Goal: Task Accomplishment & Management: Manage account settings

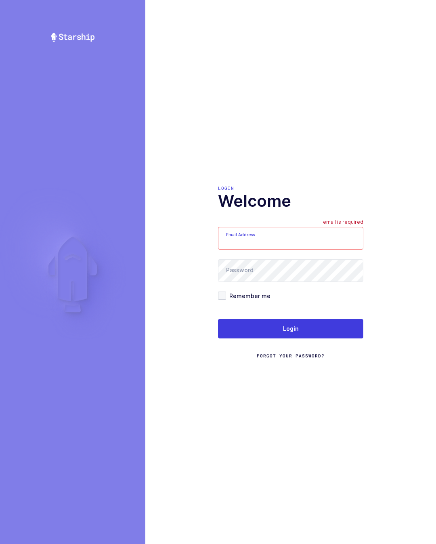
type input "[PERSON_NAME][EMAIL_ADDRESS][DOMAIN_NAME]"
click at [330, 337] on button "Login" at bounding box center [290, 328] width 145 height 19
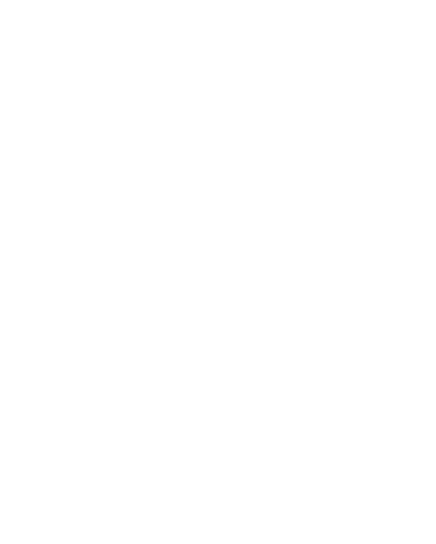
click at [323, 0] on html at bounding box center [218, 0] width 436 height 0
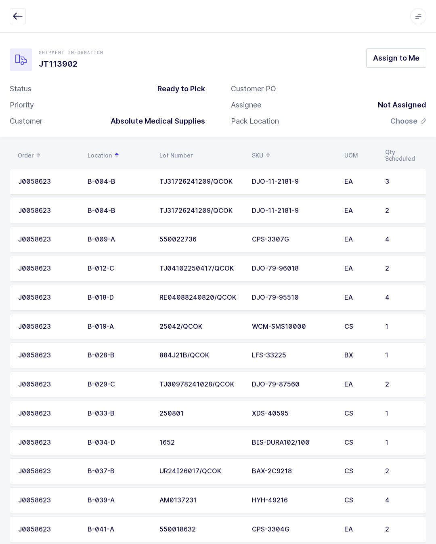
click at [19, 12] on icon "button" at bounding box center [18, 16] width 10 height 10
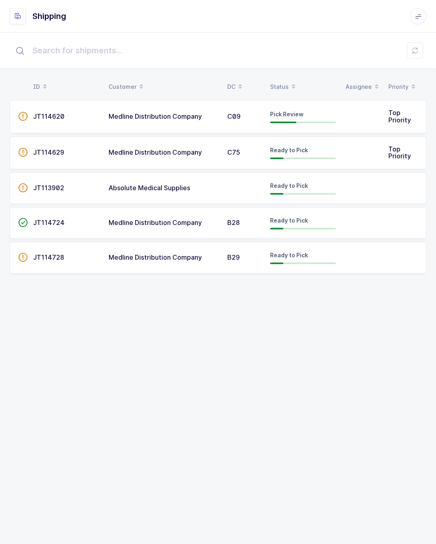
click at [53, 112] on span "JT114620" at bounding box center [49, 116] width 32 height 8
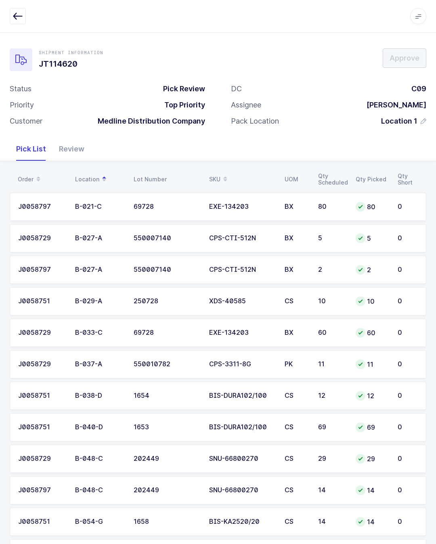
click at [76, 144] on div "Review" at bounding box center [72, 148] width 38 height 23
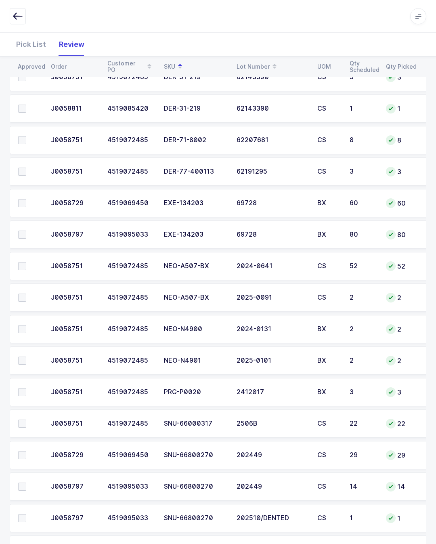
scroll to position [696, 0]
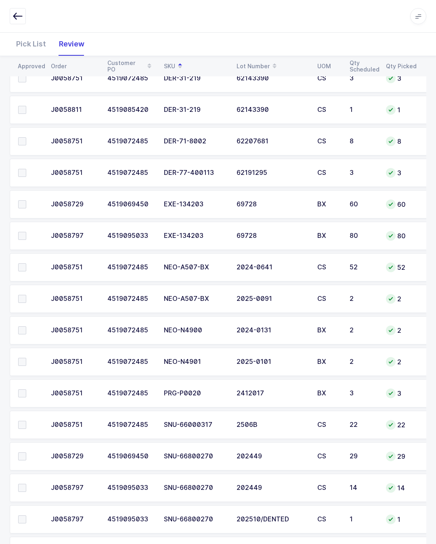
click at [28, 142] on label at bounding box center [29, 141] width 23 height 8
click at [26, 137] on input "checkbox" at bounding box center [26, 137] width 0 height 0
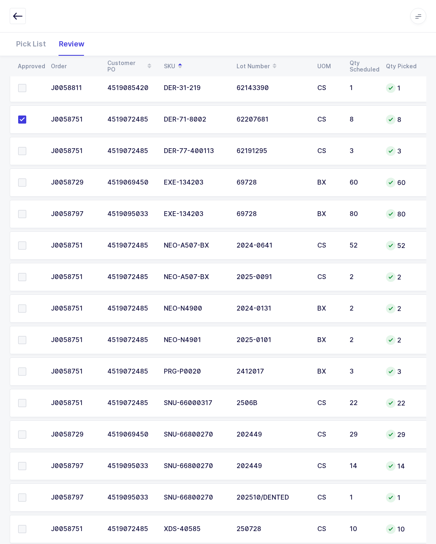
click at [21, 495] on span at bounding box center [22, 498] width 8 height 8
click at [26, 494] on input "checkbox" at bounding box center [26, 494] width 0 height 0
click at [29, 469] on label at bounding box center [29, 466] width 23 height 8
click at [26, 462] on input "checkbox" at bounding box center [26, 462] width 0 height 0
click at [32, 422] on td at bounding box center [28, 434] width 36 height 28
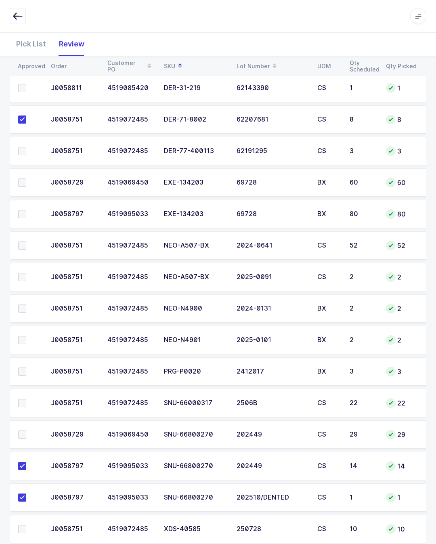
click at [27, 432] on label at bounding box center [29, 435] width 23 height 8
click at [26, 431] on input "checkbox" at bounding box center [26, 431] width 0 height 0
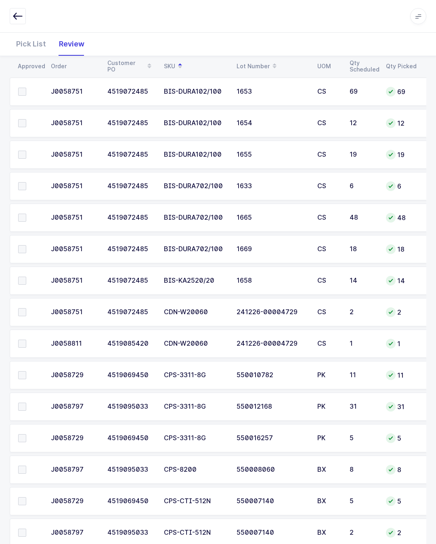
scroll to position [0, 0]
click at [27, 246] on label at bounding box center [29, 249] width 23 height 8
click at [26, 245] on input "checkbox" at bounding box center [26, 245] width 0 height 0
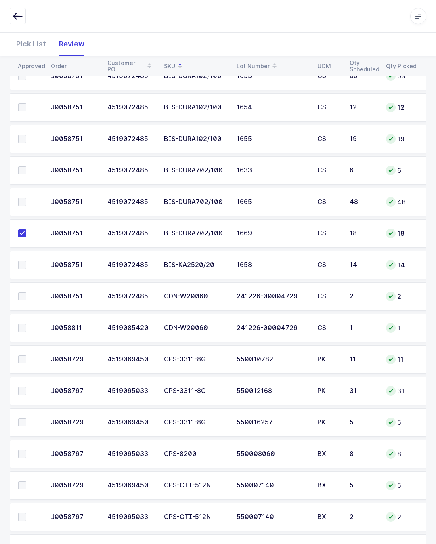
click at [31, 457] on label at bounding box center [29, 454] width 23 height 8
click at [26, 450] on input "checkbox" at bounding box center [26, 450] width 0 height 0
click at [26, 292] on span at bounding box center [22, 296] width 8 height 8
click at [26, 292] on input "checkbox" at bounding box center [26, 292] width 0 height 0
click at [27, 326] on label at bounding box center [29, 328] width 23 height 8
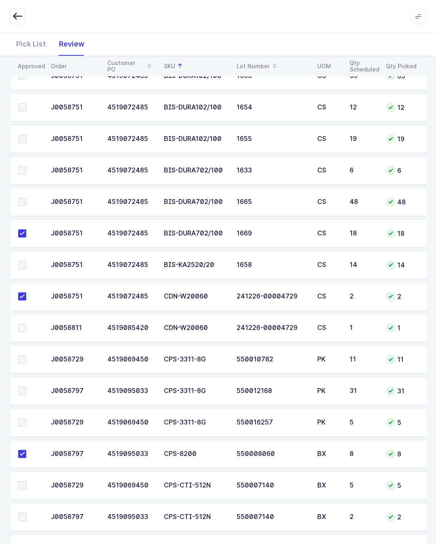
click at [26, 324] on input "checkbox" at bounding box center [26, 324] width 0 height 0
click at [27, 387] on label at bounding box center [29, 391] width 23 height 8
click at [26, 387] on input "checkbox" at bounding box center [26, 387] width 0 height 0
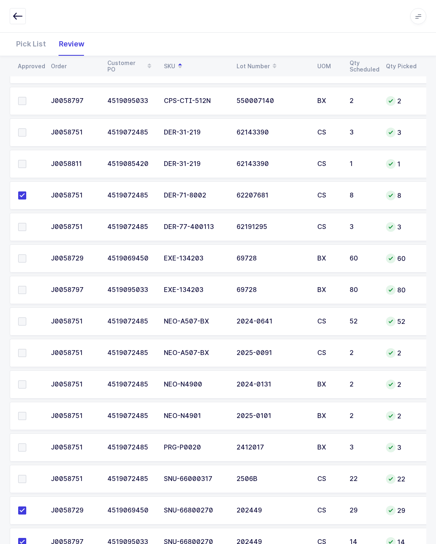
scroll to position [642, 0]
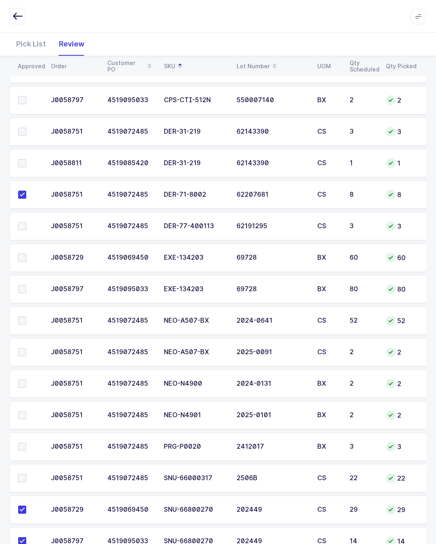
click at [24, 131] on span at bounding box center [22, 132] width 8 height 8
click at [26, 128] on input "checkbox" at bounding box center [26, 128] width 0 height 0
click at [21, 160] on span at bounding box center [22, 163] width 8 height 8
click at [26, 159] on input "checkbox" at bounding box center [26, 159] width 0 height 0
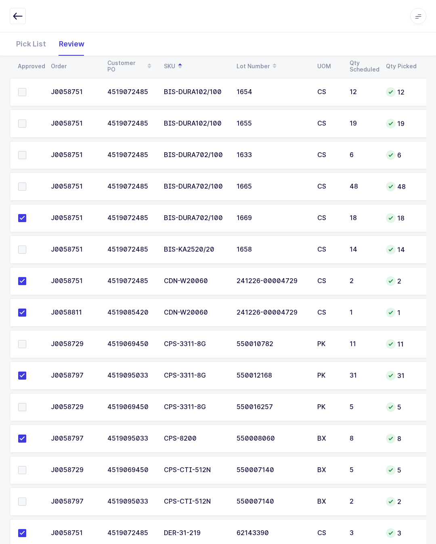
scroll to position [239, 0]
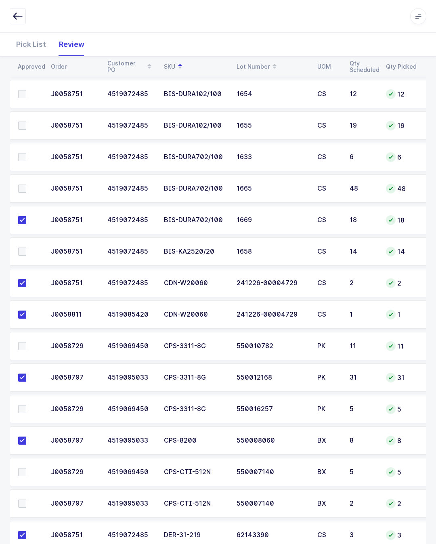
click at [21, 153] on span at bounding box center [22, 157] width 8 height 8
click at [26, 153] on input "checkbox" at bounding box center [26, 153] width 0 height 0
click at [26, 244] on td at bounding box center [28, 251] width 36 height 28
click at [19, 245] on td at bounding box center [28, 251] width 36 height 28
click at [21, 248] on span at bounding box center [22, 252] width 8 height 8
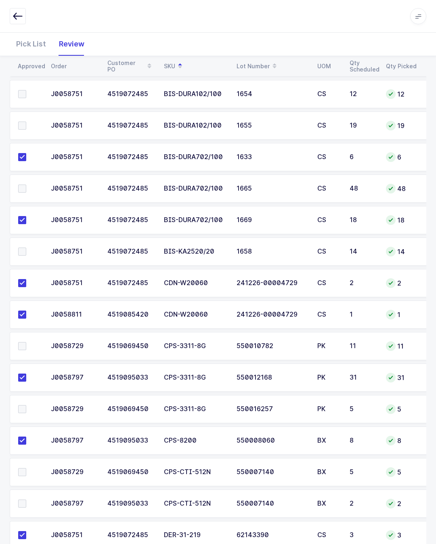
click at [26, 248] on input "checkbox" at bounding box center [26, 248] width 0 height 0
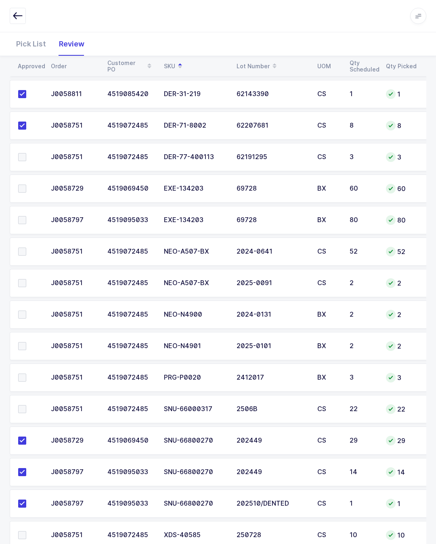
scroll to position [736, 0]
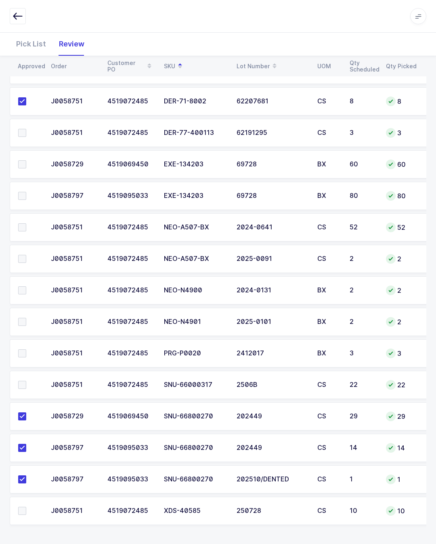
click at [33, 514] on label at bounding box center [29, 511] width 23 height 8
click at [26, 507] on input "checkbox" at bounding box center [26, 507] width 0 height 0
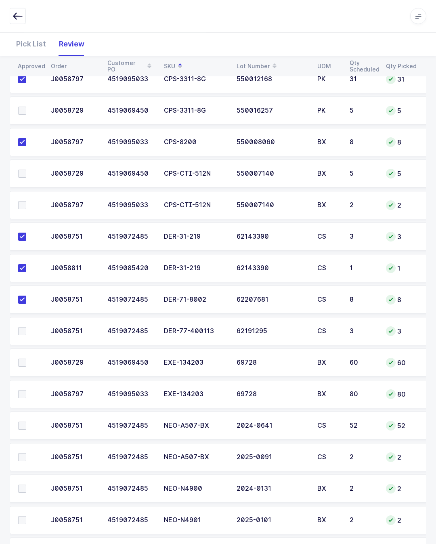
scroll to position [537, 0]
click at [35, 203] on label at bounding box center [29, 205] width 23 height 8
click at [26, 201] on input "checkbox" at bounding box center [26, 201] width 0 height 0
click at [25, 173] on span at bounding box center [22, 174] width 8 height 8
click at [26, 170] on input "checkbox" at bounding box center [26, 170] width 0 height 0
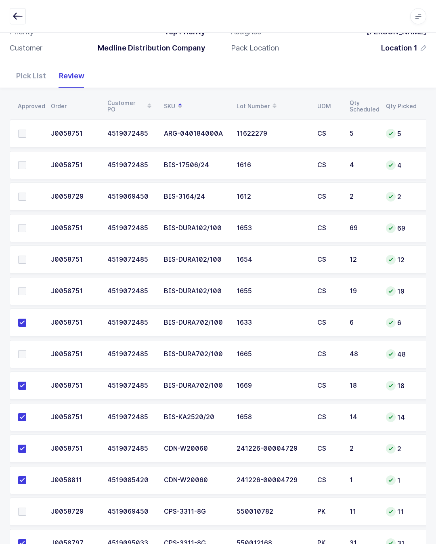
scroll to position [73, 0]
click at [19, 135] on span at bounding box center [22, 134] width 8 height 8
click at [26, 130] on input "checkbox" at bounding box center [26, 130] width 0 height 0
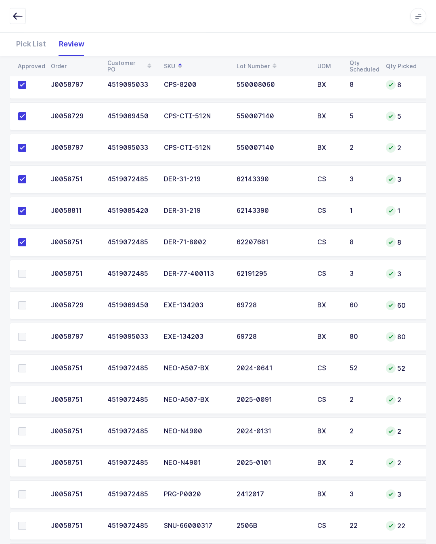
scroll to position [596, 0]
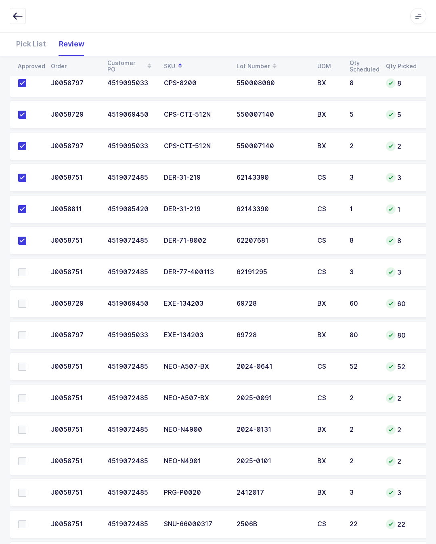
click at [22, 357] on td at bounding box center [28, 367] width 36 height 28
click at [23, 363] on span at bounding box center [22, 367] width 8 height 8
click at [26, 363] on input "checkbox" at bounding box center [26, 363] width 0 height 0
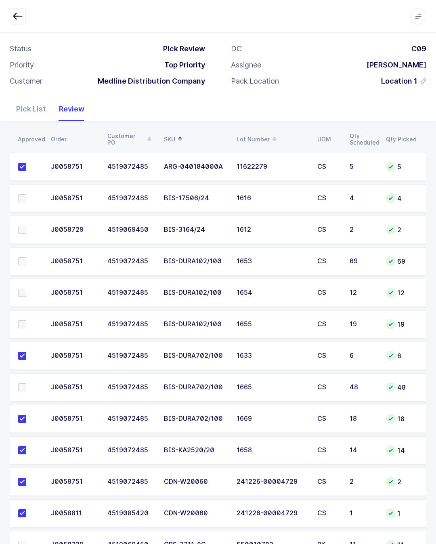
scroll to position [39, 0]
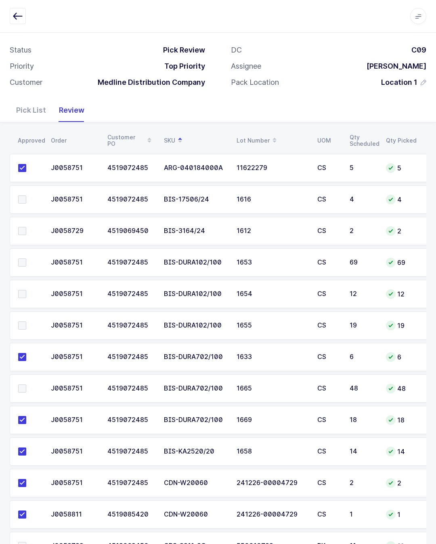
click at [27, 291] on label at bounding box center [29, 294] width 23 height 8
click at [26, 290] on input "checkbox" at bounding box center [26, 290] width 0 height 0
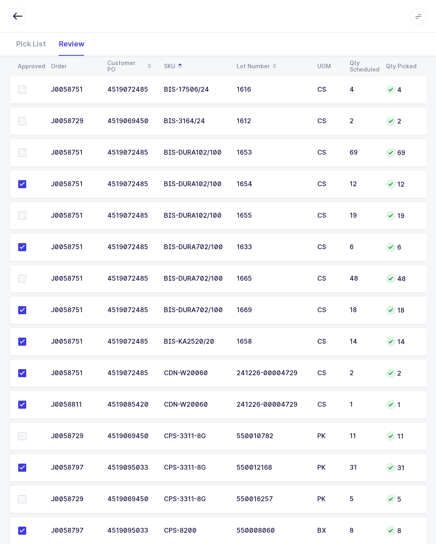
scroll to position [148, 0]
click at [27, 497] on label at bounding box center [29, 500] width 23 height 8
click at [26, 496] on input "checkbox" at bounding box center [26, 496] width 0 height 0
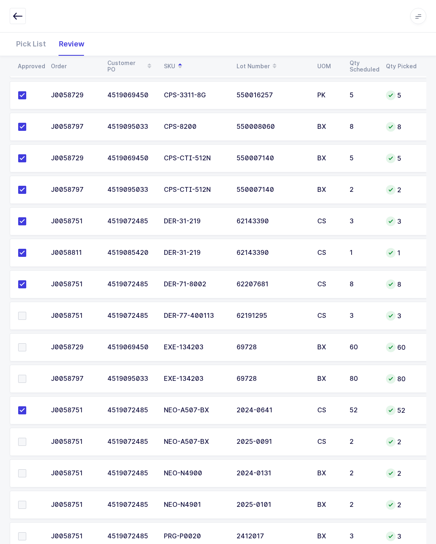
scroll to position [717, 0]
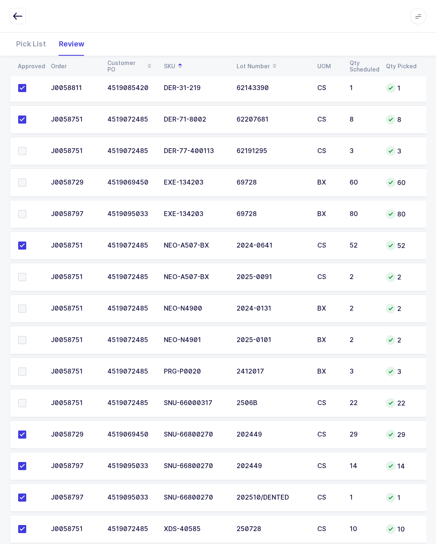
click at [19, 405] on span at bounding box center [22, 403] width 8 height 8
click at [26, 399] on input "checkbox" at bounding box center [26, 399] width 0 height 0
click at [28, 275] on label at bounding box center [29, 277] width 23 height 8
click at [26, 273] on input "checkbox" at bounding box center [26, 273] width 0 height 0
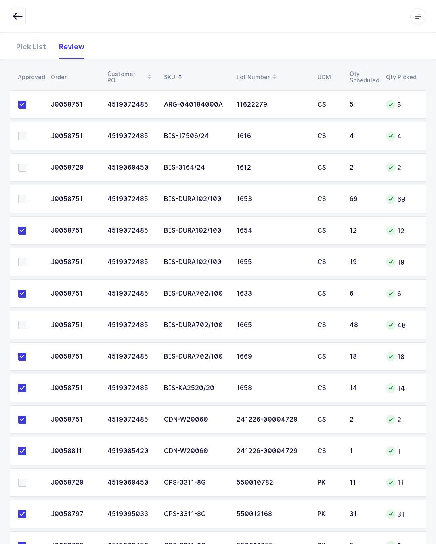
scroll to position [102, 0]
click at [24, 167] on span at bounding box center [22, 168] width 8 height 8
click at [26, 164] on input "checkbox" at bounding box center [26, 164] width 0 height 0
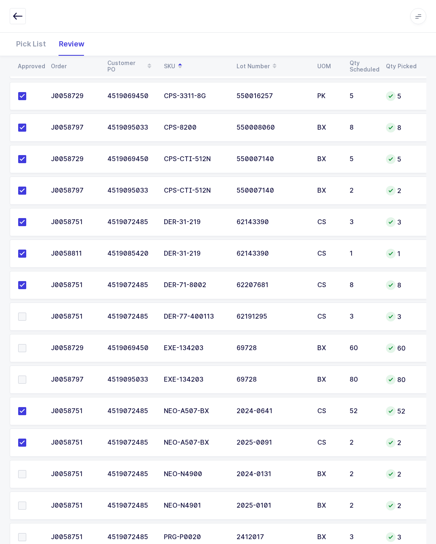
scroll to position [556, 0]
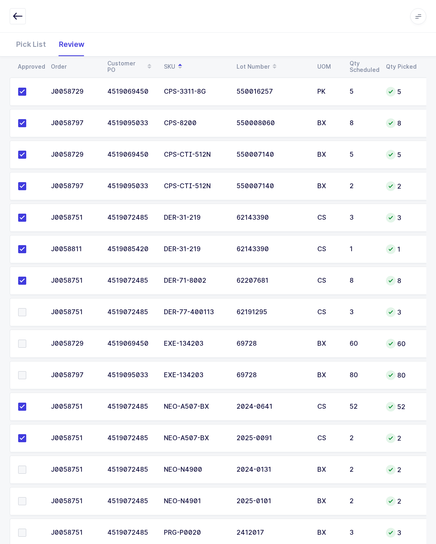
click at [28, 309] on label at bounding box center [29, 312] width 23 height 8
click at [26, 308] on input "checkbox" at bounding box center [26, 308] width 0 height 0
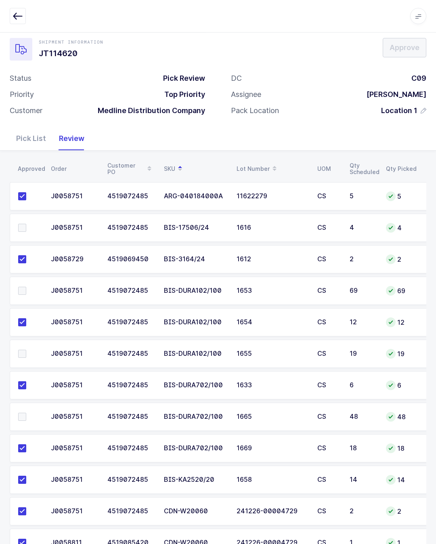
scroll to position [0, 0]
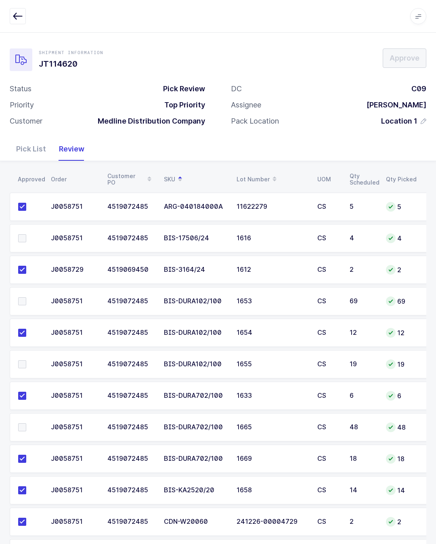
click at [32, 240] on label at bounding box center [29, 238] width 23 height 8
click at [26, 234] on input "checkbox" at bounding box center [26, 234] width 0 height 0
click at [27, 425] on label at bounding box center [29, 427] width 23 height 8
click at [26, 423] on input "checkbox" at bounding box center [26, 423] width 0 height 0
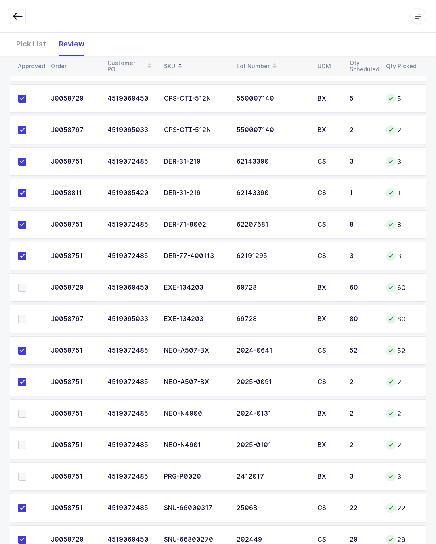
scroll to position [717, 0]
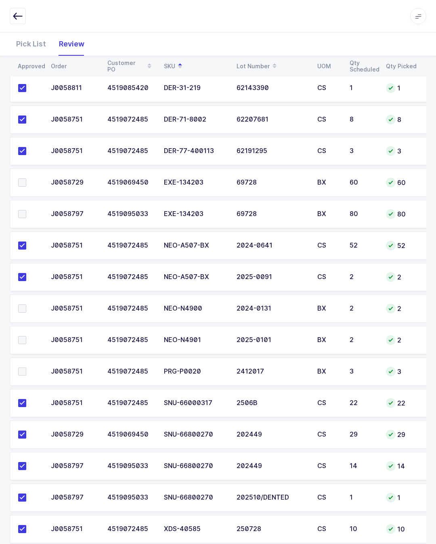
click at [28, 338] on label at bounding box center [29, 340] width 23 height 8
click at [26, 336] on input "checkbox" at bounding box center [26, 336] width 0 height 0
click at [24, 309] on span at bounding box center [22, 309] width 8 height 8
click at [26, 305] on input "checkbox" at bounding box center [26, 305] width 0 height 0
click at [25, 371] on span at bounding box center [22, 372] width 8 height 8
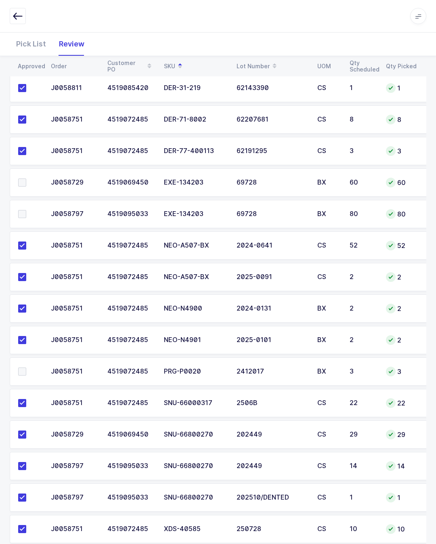
click at [26, 368] on input "checkbox" at bounding box center [26, 368] width 0 height 0
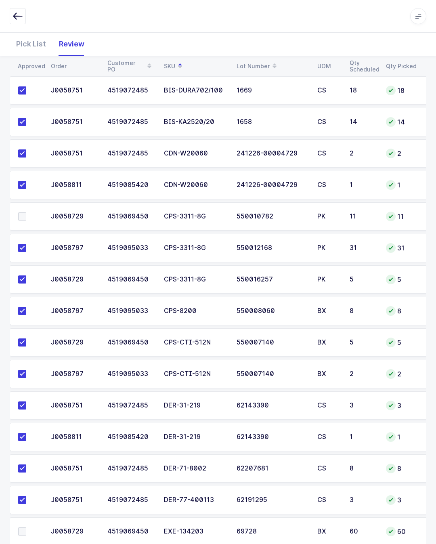
scroll to position [363, 0]
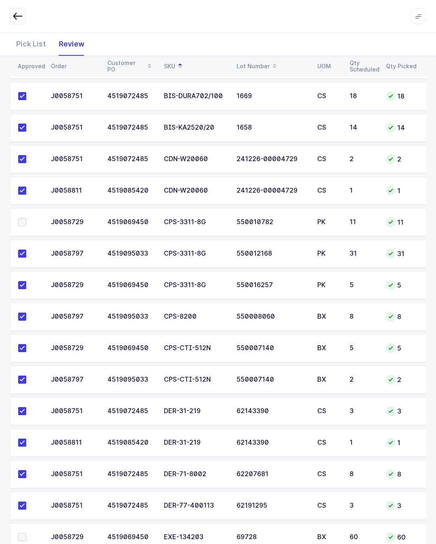
click at [24, 222] on span at bounding box center [22, 222] width 8 height 8
click at [26, 218] on input "checkbox" at bounding box center [26, 218] width 0 height 0
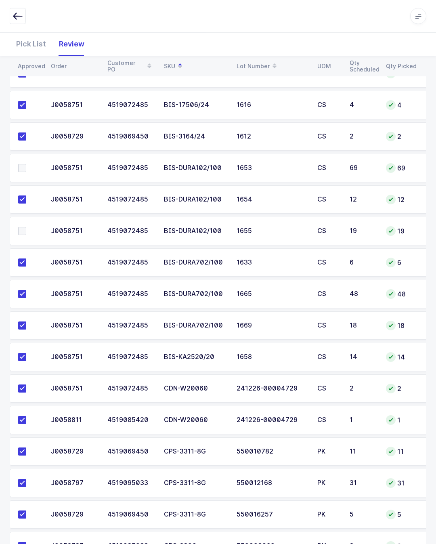
scroll to position [135, 0]
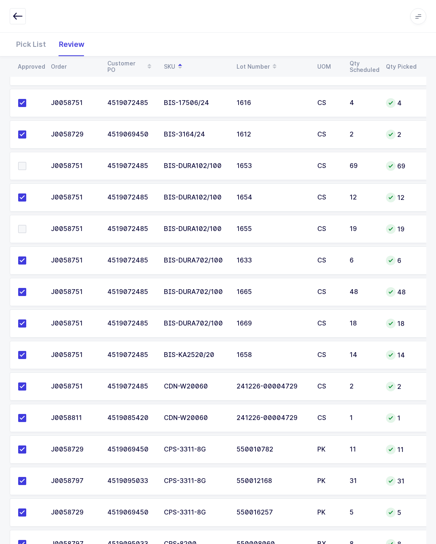
click at [27, 228] on label at bounding box center [29, 229] width 23 height 8
click at [26, 225] on input "checkbox" at bounding box center [26, 225] width 0 height 0
click at [27, 164] on label at bounding box center [29, 166] width 23 height 8
click at [26, 162] on input "checkbox" at bounding box center [26, 162] width 0 height 0
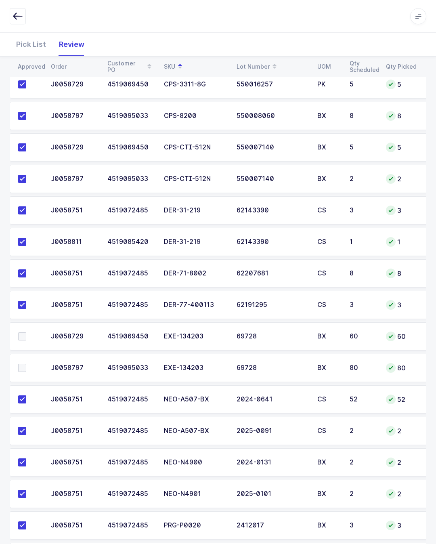
scroll to position [563, 0]
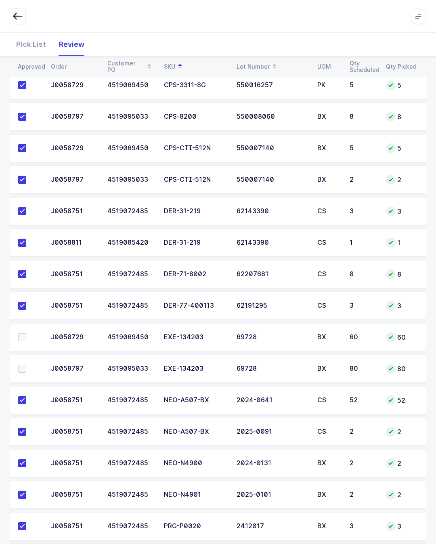
click at [27, 334] on label at bounding box center [29, 337] width 23 height 8
click at [26, 333] on input "checkbox" at bounding box center [26, 333] width 0 height 0
click at [19, 370] on span at bounding box center [22, 369] width 8 height 8
click at [26, 365] on input "checkbox" at bounding box center [26, 365] width 0 height 0
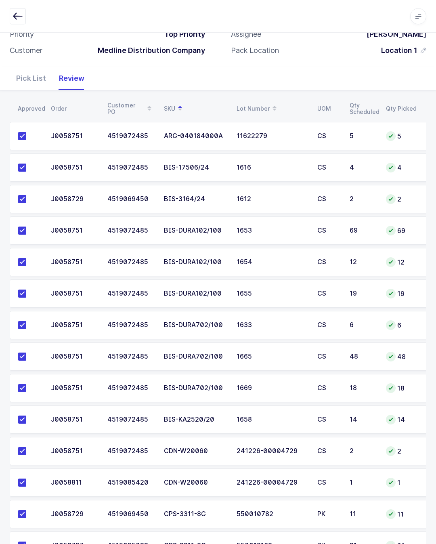
scroll to position [0, 0]
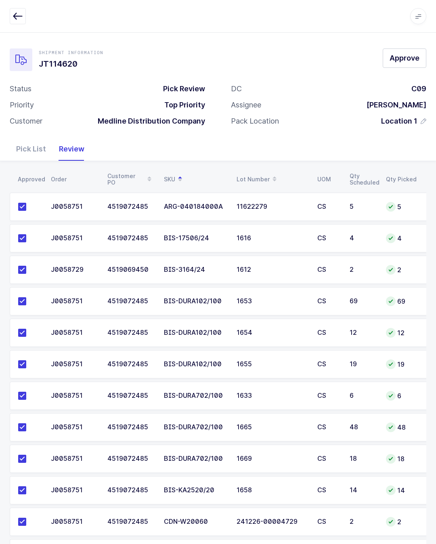
click at [400, 66] on button "Approve" at bounding box center [405, 57] width 44 height 19
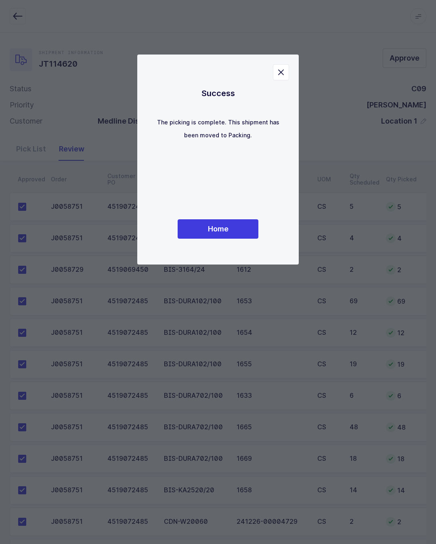
click at [231, 239] on button "Home" at bounding box center [218, 228] width 81 height 19
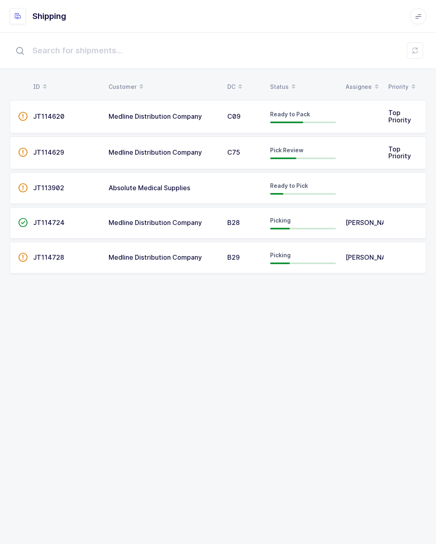
click at [363, 148] on td at bounding box center [362, 153] width 43 height 33
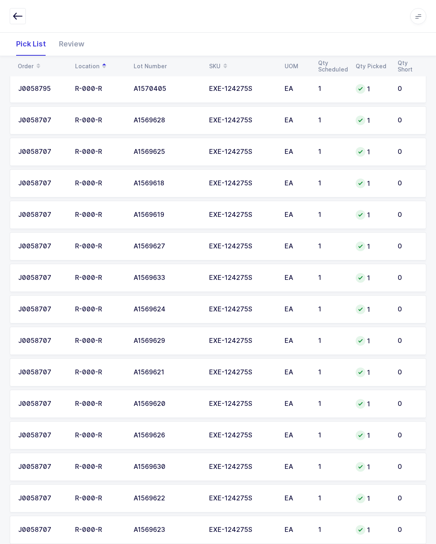
scroll to position [560, 0]
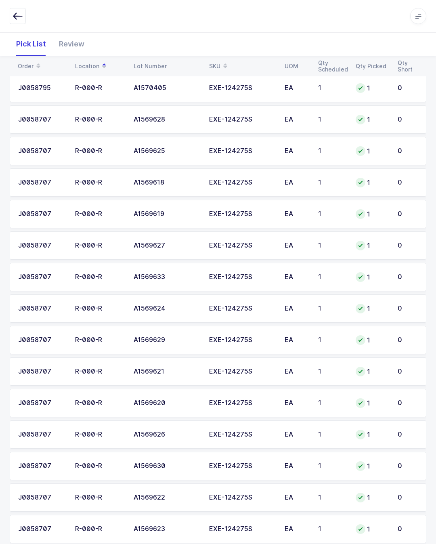
click at [69, 36] on div "Review" at bounding box center [72, 43] width 38 height 23
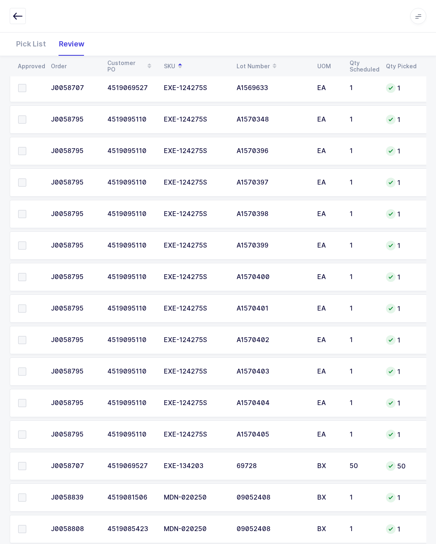
click at [25, 462] on span at bounding box center [22, 466] width 8 height 8
click at [26, 462] on input "checkbox" at bounding box center [26, 462] width 0 height 0
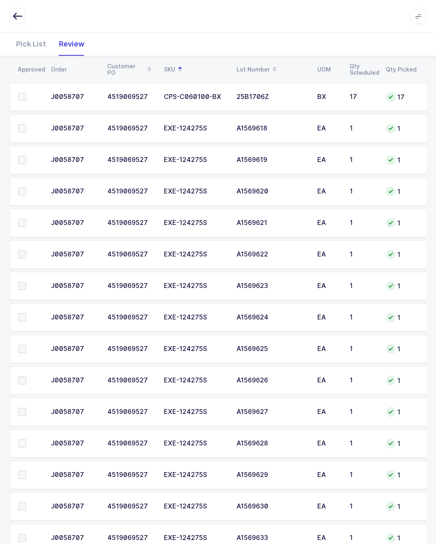
scroll to position [0, 0]
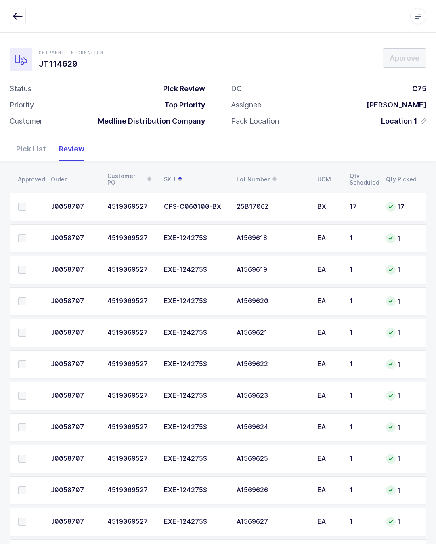
click at [22, 208] on span at bounding box center [22, 207] width 8 height 8
click at [26, 203] on input "checkbox" at bounding box center [26, 203] width 0 height 0
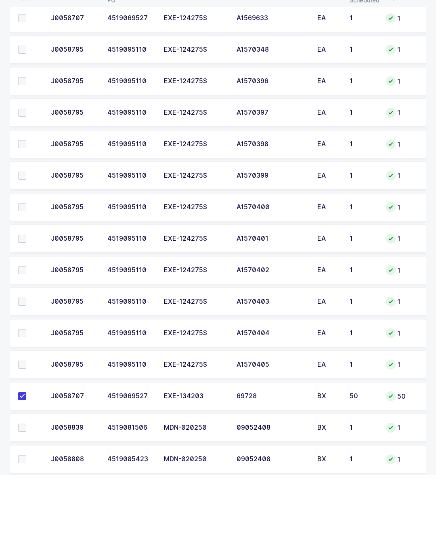
scroll to position [560, 0]
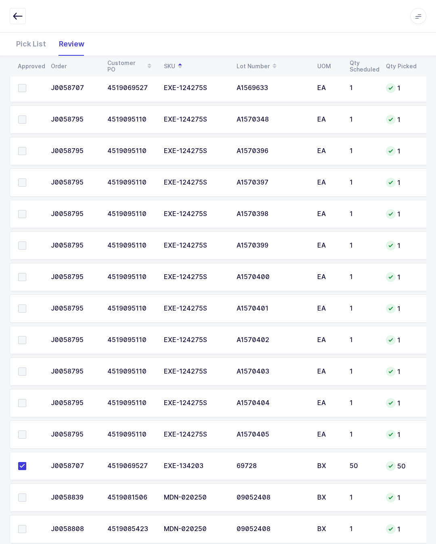
click at [29, 528] on label at bounding box center [29, 529] width 23 height 8
click at [26, 525] on input "checkbox" at bounding box center [26, 525] width 0 height 0
click at [15, 494] on td at bounding box center [28, 497] width 36 height 28
click at [31, 490] on td at bounding box center [28, 497] width 36 height 28
click at [25, 496] on span at bounding box center [22, 498] width 8 height 8
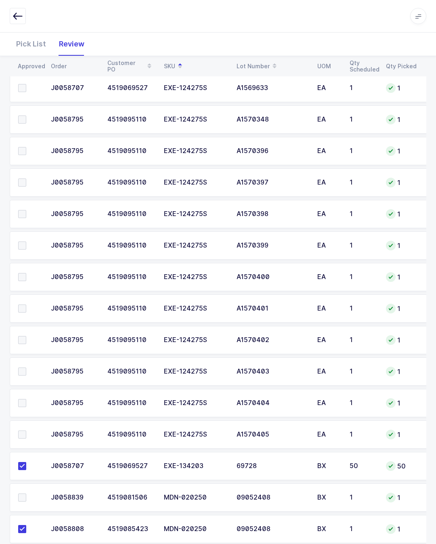
click at [26, 494] on input "checkbox" at bounding box center [26, 494] width 0 height 0
click at [21, 437] on span at bounding box center [22, 435] width 8 height 8
click at [26, 431] on input "checkbox" at bounding box center [26, 431] width 0 height 0
click at [20, 403] on span at bounding box center [22, 403] width 8 height 8
click at [26, 399] on input "checkbox" at bounding box center [26, 399] width 0 height 0
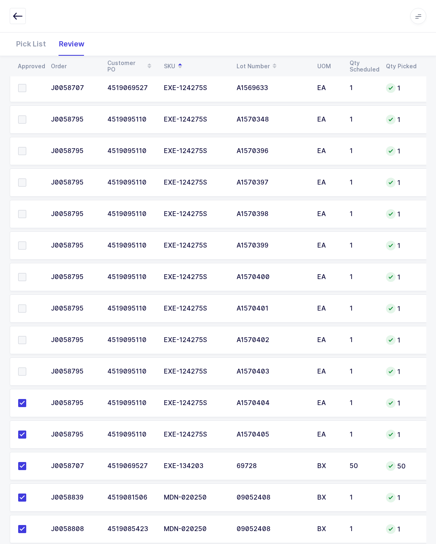
click at [25, 371] on span at bounding box center [22, 372] width 8 height 8
click at [26, 368] on input "checkbox" at bounding box center [26, 368] width 0 height 0
click at [25, 343] on span at bounding box center [22, 340] width 8 height 8
click at [26, 336] on input "checkbox" at bounding box center [26, 336] width 0 height 0
click at [27, 311] on label at bounding box center [29, 309] width 23 height 8
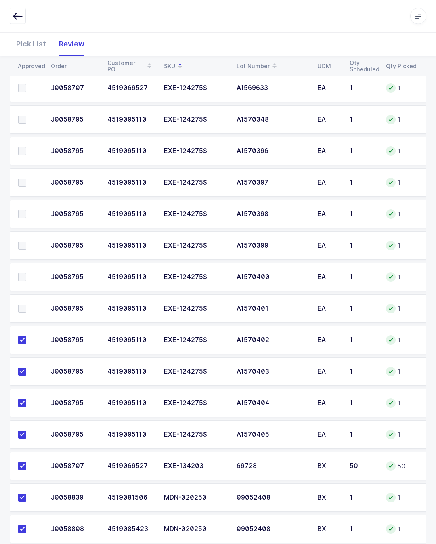
click at [26, 305] on input "checkbox" at bounding box center [26, 305] width 0 height 0
click at [24, 277] on span at bounding box center [22, 277] width 8 height 8
click at [26, 273] on input "checkbox" at bounding box center [26, 273] width 0 height 0
click at [25, 244] on span at bounding box center [22, 246] width 8 height 8
click at [26, 242] on input "checkbox" at bounding box center [26, 242] width 0 height 0
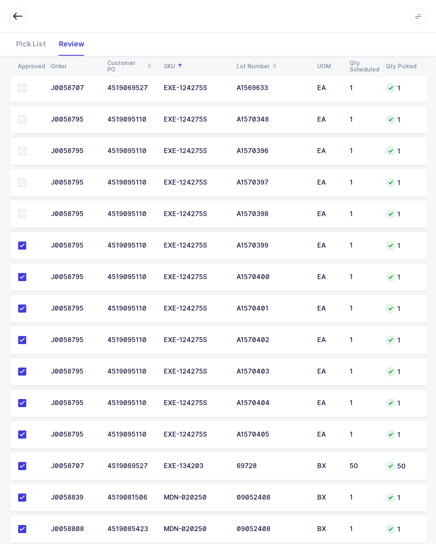
click at [24, 214] on span at bounding box center [22, 214] width 8 height 8
click at [26, 210] on input "checkbox" at bounding box center [26, 210] width 0 height 0
click at [29, 182] on label at bounding box center [29, 183] width 23 height 8
click at [26, 179] on input "checkbox" at bounding box center [26, 179] width 0 height 0
click at [28, 116] on label at bounding box center [29, 120] width 23 height 8
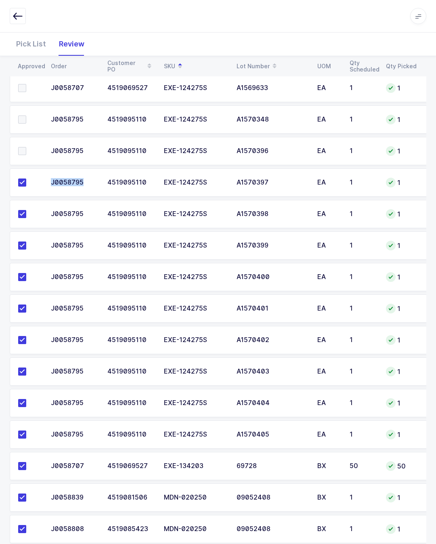
click at [26, 116] on input "checkbox" at bounding box center [26, 116] width 0 height 0
click at [21, 86] on span at bounding box center [22, 88] width 8 height 8
click at [26, 84] on input "checkbox" at bounding box center [26, 84] width 0 height 0
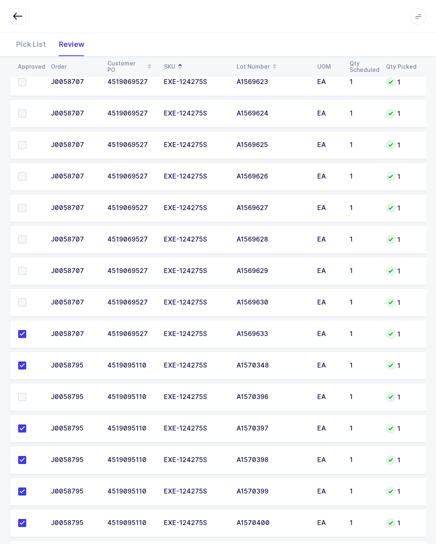
scroll to position [313, 0]
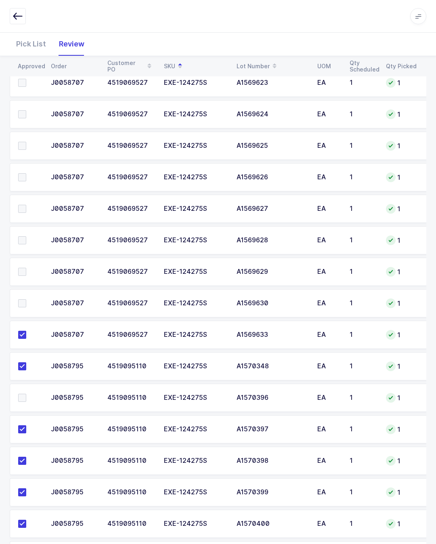
click at [19, 399] on span at bounding box center [22, 398] width 8 height 8
click at [26, 394] on input "checkbox" at bounding box center [26, 394] width 0 height 0
click at [25, 305] on span at bounding box center [22, 303] width 8 height 8
click at [26, 299] on input "checkbox" at bounding box center [26, 299] width 0 height 0
click at [26, 270] on label at bounding box center [29, 272] width 23 height 8
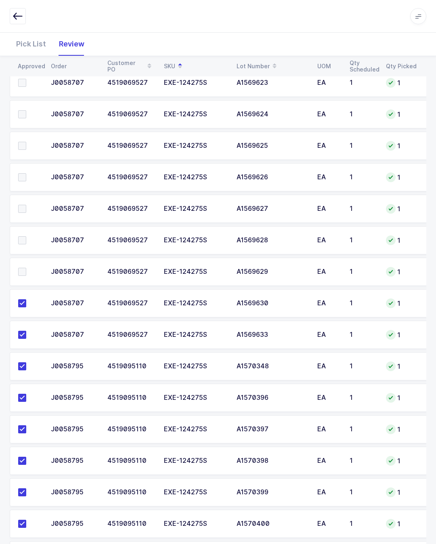
click at [26, 268] on input "checkbox" at bounding box center [26, 268] width 0 height 0
click at [28, 237] on label at bounding box center [29, 240] width 23 height 8
click at [26, 236] on input "checkbox" at bounding box center [26, 236] width 0 height 0
click at [27, 205] on label at bounding box center [29, 209] width 23 height 8
click at [26, 205] on input "checkbox" at bounding box center [26, 205] width 0 height 0
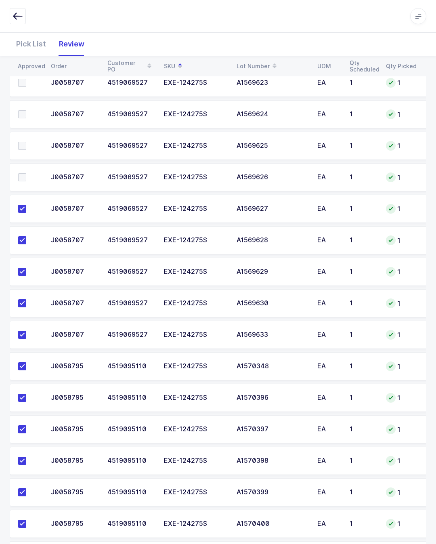
click at [28, 142] on label at bounding box center [29, 146] width 23 height 8
click at [26, 142] on input "checkbox" at bounding box center [26, 142] width 0 height 0
click at [22, 84] on span at bounding box center [22, 83] width 8 height 8
click at [26, 79] on input "checkbox" at bounding box center [26, 79] width 0 height 0
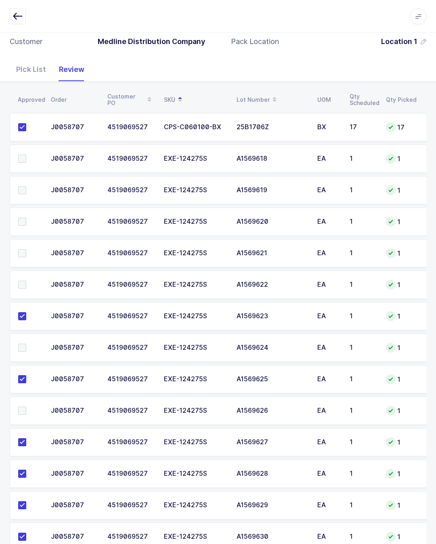
scroll to position [47, 0]
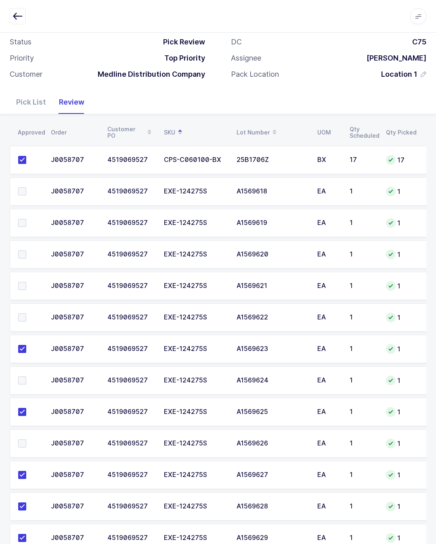
click at [19, 319] on span at bounding box center [22, 317] width 8 height 8
click at [26, 313] on input "checkbox" at bounding box center [26, 313] width 0 height 0
click at [28, 288] on label at bounding box center [29, 286] width 23 height 8
click at [26, 282] on input "checkbox" at bounding box center [26, 282] width 0 height 0
click at [25, 253] on span at bounding box center [22, 254] width 8 height 8
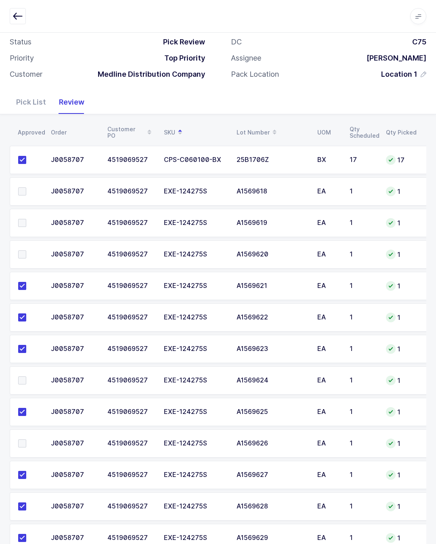
click at [26, 250] on input "checkbox" at bounding box center [26, 250] width 0 height 0
click at [28, 220] on label at bounding box center [29, 223] width 23 height 8
click at [26, 219] on input "checkbox" at bounding box center [26, 219] width 0 height 0
click at [30, 187] on label at bounding box center [29, 191] width 23 height 8
click at [26, 187] on input "checkbox" at bounding box center [26, 187] width 0 height 0
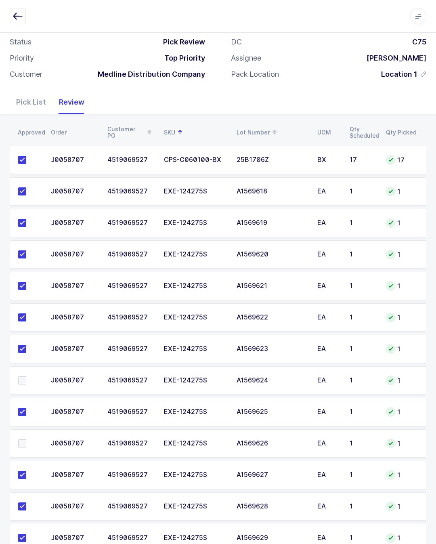
click at [25, 381] on span at bounding box center [22, 380] width 8 height 8
click at [26, 376] on input "checkbox" at bounding box center [26, 376] width 0 height 0
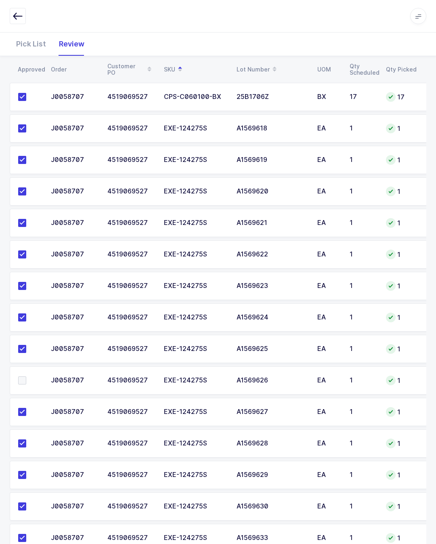
click at [29, 376] on label at bounding box center [29, 380] width 23 height 8
click at [26, 376] on input "checkbox" at bounding box center [26, 376] width 0 height 0
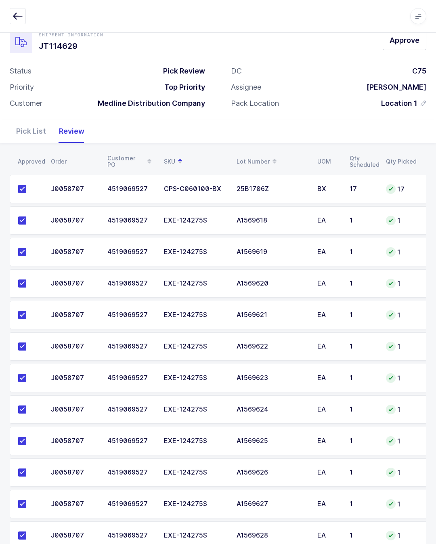
scroll to position [0, 0]
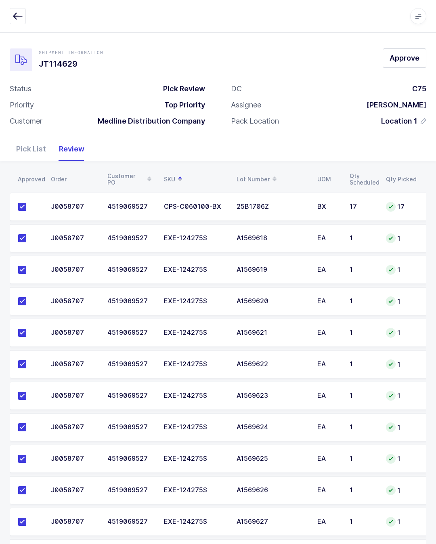
click at [425, 59] on button "Approve" at bounding box center [405, 57] width 44 height 19
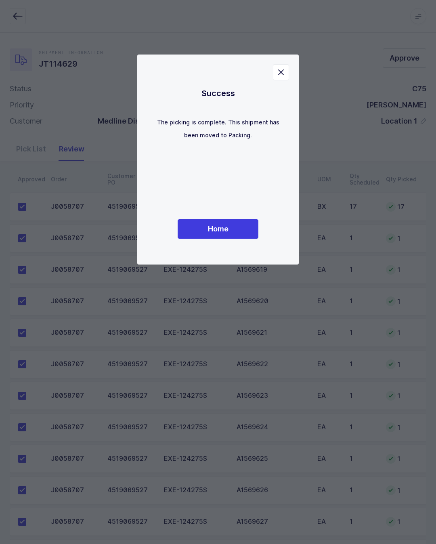
click at [253, 239] on button "Home" at bounding box center [218, 228] width 81 height 19
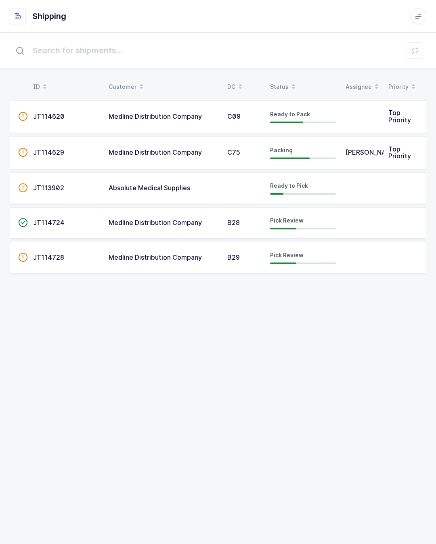
click at [388, 222] on td at bounding box center [405, 223] width 43 height 32
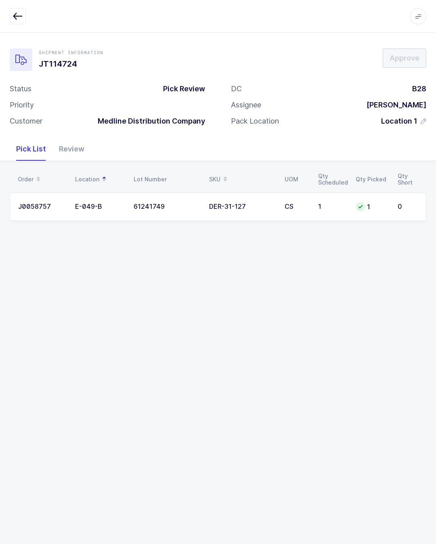
click at [71, 153] on div "Review" at bounding box center [72, 148] width 38 height 23
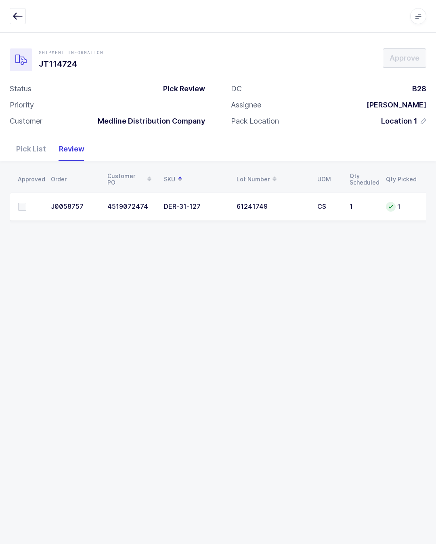
click at [83, 142] on div "Review" at bounding box center [72, 148] width 38 height 23
click at [20, 203] on span at bounding box center [22, 207] width 8 height 8
click at [26, 203] on input "checkbox" at bounding box center [26, 203] width 0 height 0
click at [415, 53] on span "Approve" at bounding box center [405, 58] width 30 height 10
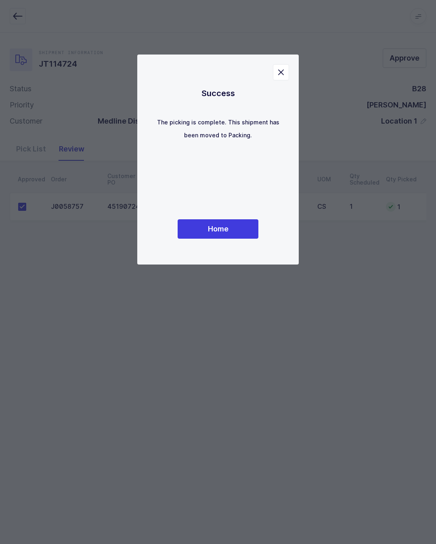
click at [220, 234] on span "Home" at bounding box center [218, 229] width 21 height 10
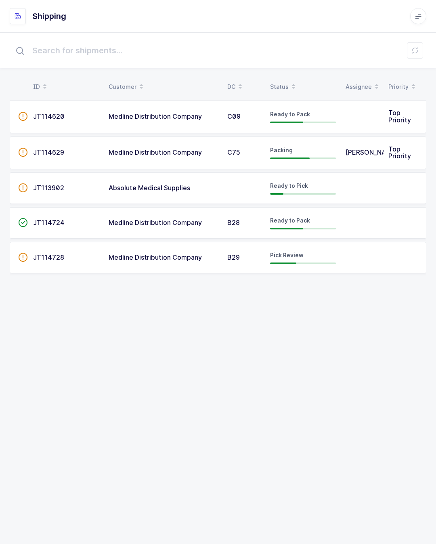
click at [76, 248] on td "JT114728" at bounding box center [66, 258] width 76 height 32
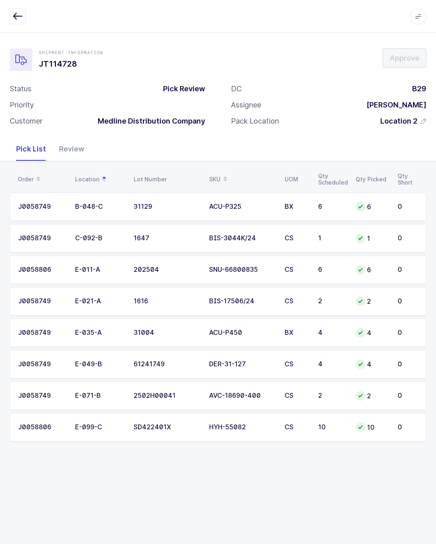
click at [63, 130] on div "Status Pick Review Priority Customer Medline Distribution Company" at bounding box center [107, 108] width 221 height 48
click at [78, 154] on div "Review" at bounding box center [72, 148] width 38 height 23
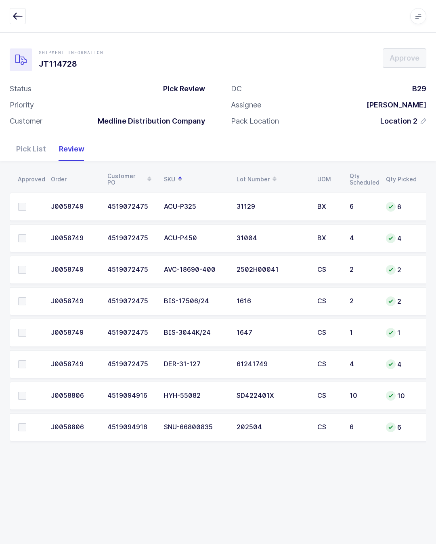
click at [25, 297] on span at bounding box center [22, 301] width 8 height 8
click at [26, 297] on input "checkbox" at bounding box center [26, 297] width 0 height 0
click at [34, 431] on label at bounding box center [29, 427] width 23 height 8
click at [26, 423] on input "checkbox" at bounding box center [26, 423] width 0 height 0
click at [24, 205] on span at bounding box center [22, 207] width 8 height 8
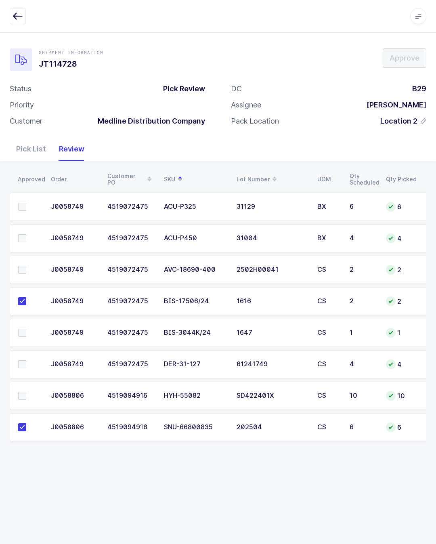
click at [26, 203] on input "checkbox" at bounding box center [26, 203] width 0 height 0
click at [23, 332] on span at bounding box center [22, 333] width 8 height 8
click at [26, 329] on input "checkbox" at bounding box center [26, 329] width 0 height 0
click at [29, 236] on label at bounding box center [29, 238] width 23 height 8
click at [26, 234] on input "checkbox" at bounding box center [26, 234] width 0 height 0
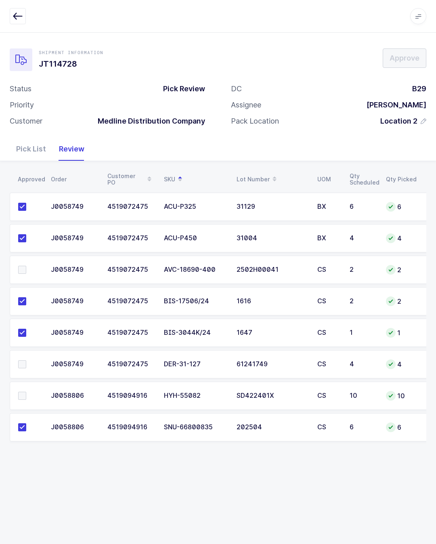
click at [28, 395] on label at bounding box center [29, 396] width 23 height 8
click at [26, 392] on input "checkbox" at bounding box center [26, 392] width 0 height 0
click at [22, 267] on span at bounding box center [22, 270] width 8 height 8
click at [26, 266] on input "checkbox" at bounding box center [26, 266] width 0 height 0
click at [35, 361] on label at bounding box center [29, 364] width 23 height 8
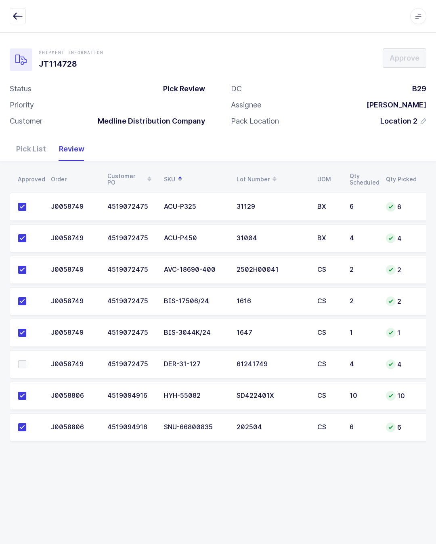
click at [26, 360] on input "checkbox" at bounding box center [26, 360] width 0 height 0
click at [396, 67] on button "Approve" at bounding box center [405, 57] width 44 height 19
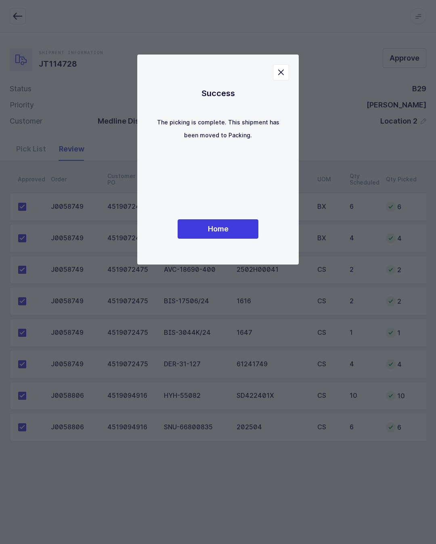
click at [232, 221] on div "Success The picking is complete. This shipment has been moved to Packing. Home" at bounding box center [217, 160] width 129 height 178
click at [244, 233] on button "Home" at bounding box center [218, 228] width 81 height 19
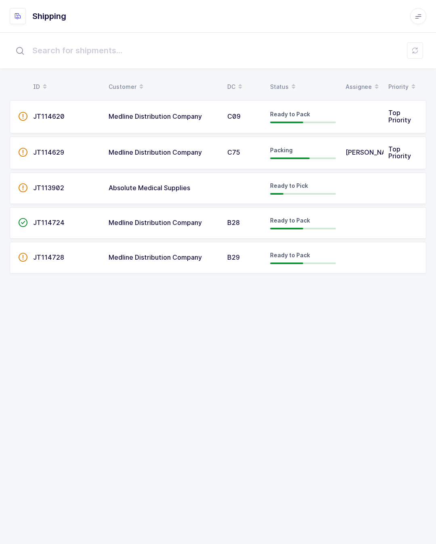
click at [399, 185] on td at bounding box center [405, 188] width 43 height 32
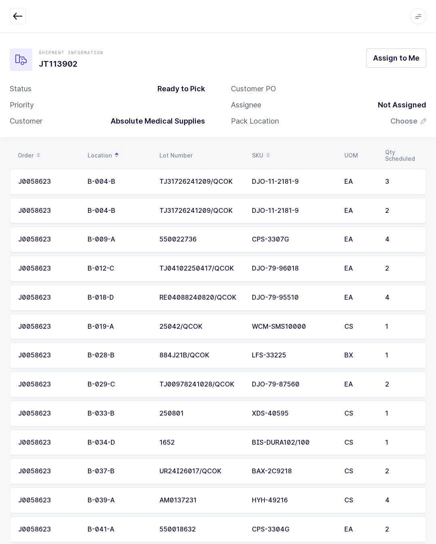
click at [21, 17] on icon "button" at bounding box center [18, 16] width 10 height 10
